Goal: Task Accomplishment & Management: Manage account settings

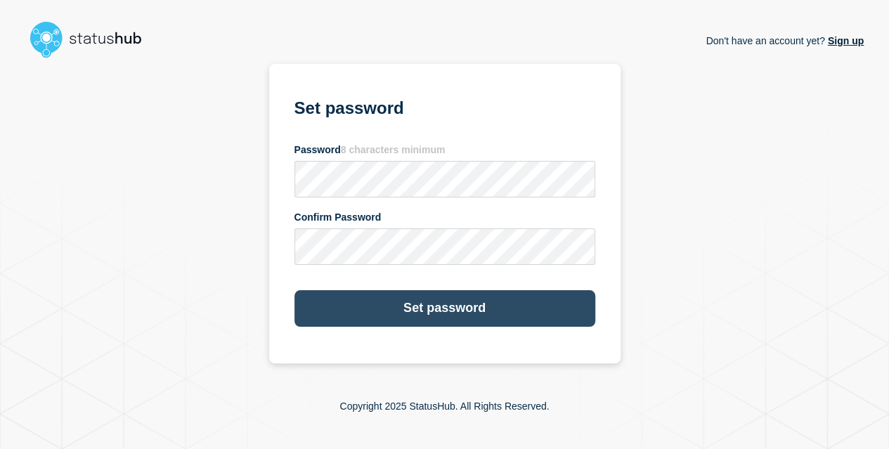
click at [419, 317] on button "Set password" at bounding box center [444, 308] width 301 height 37
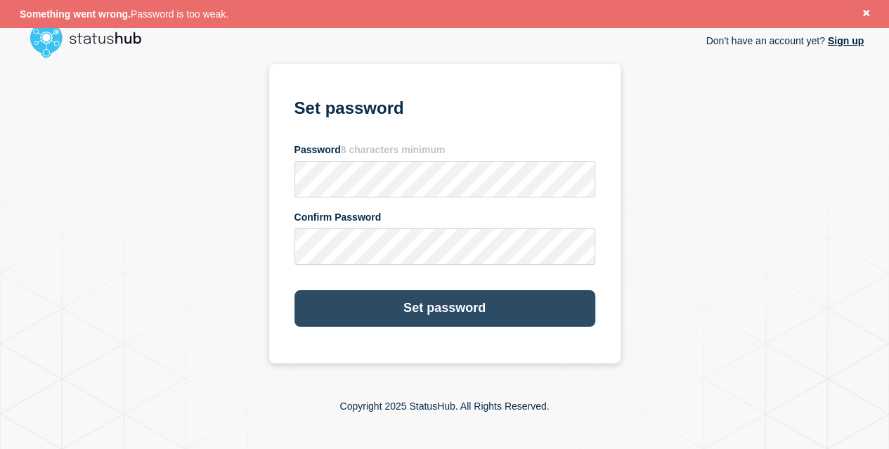
click at [433, 313] on button "Set password" at bounding box center [444, 308] width 301 height 37
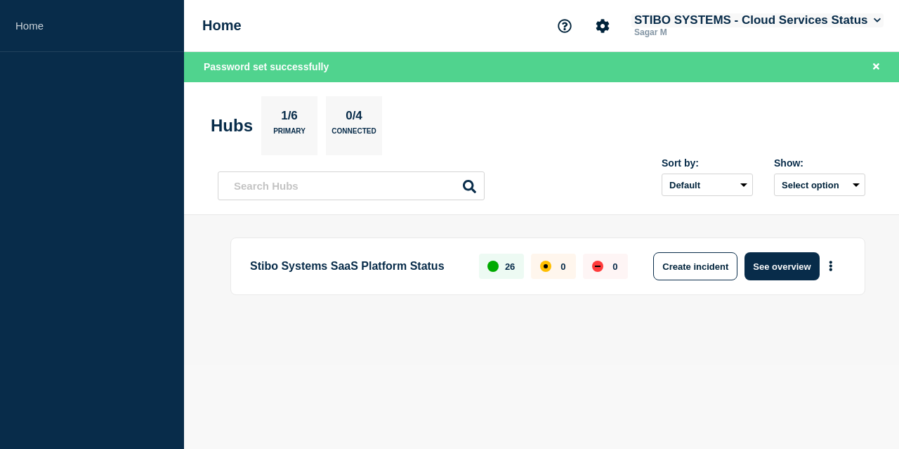
click at [866, 20] on button "STIBO SYSTEMS - Cloud Services Status" at bounding box center [758, 20] width 252 height 14
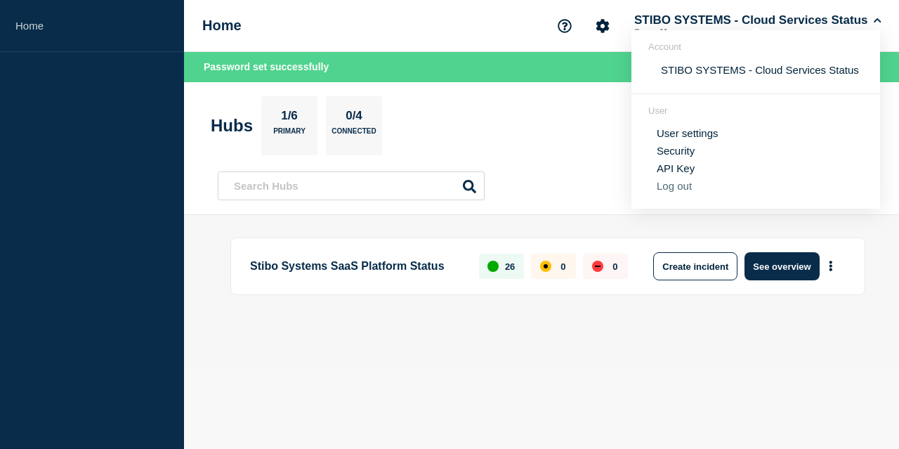
click at [665, 191] on button "Log out" at bounding box center [674, 186] width 35 height 12
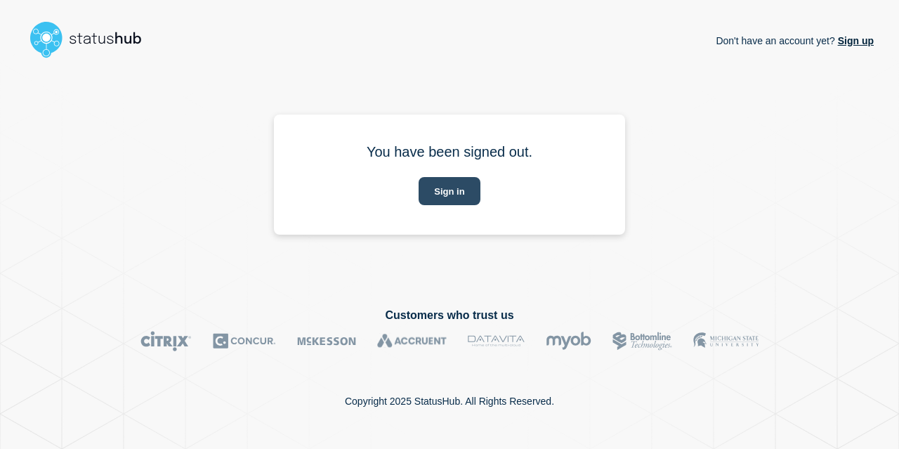
click at [447, 188] on button "Sign in" at bounding box center [449, 191] width 61 height 28
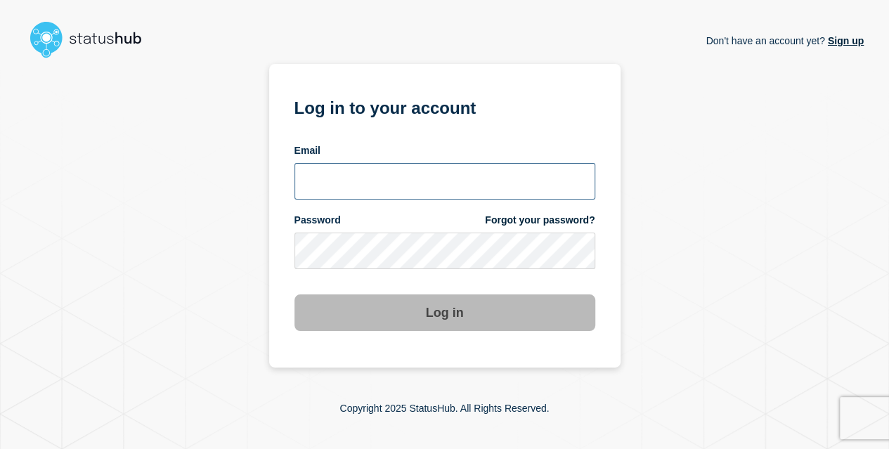
click at [360, 188] on input "email input" at bounding box center [444, 181] width 301 height 37
type input "sagm@stibosystems.com"
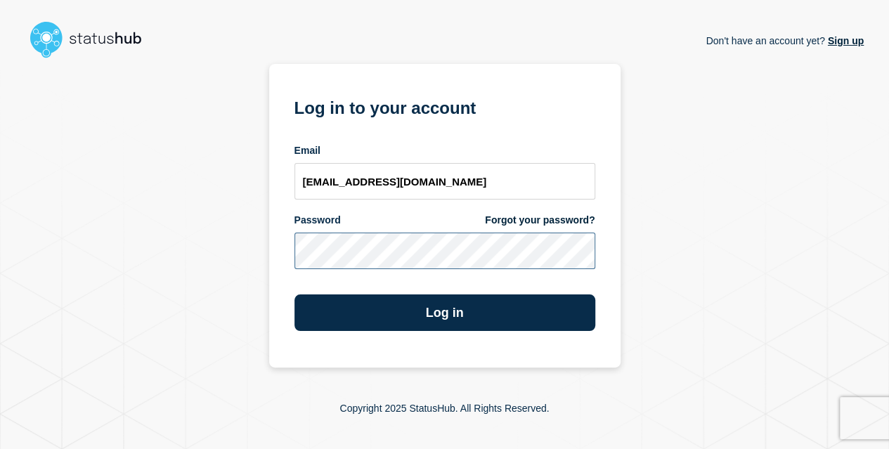
click at [294, 294] on button "Log in" at bounding box center [444, 312] width 301 height 37
